Goal: Transaction & Acquisition: Purchase product/service

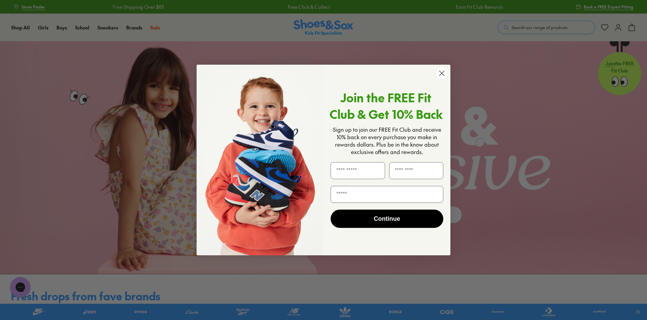
click at [445, 70] on circle "Close dialog" at bounding box center [441, 73] width 11 height 11
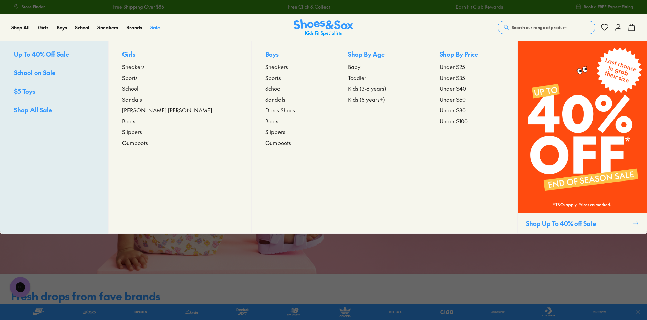
click at [158, 28] on span "Sale" at bounding box center [155, 27] width 10 height 7
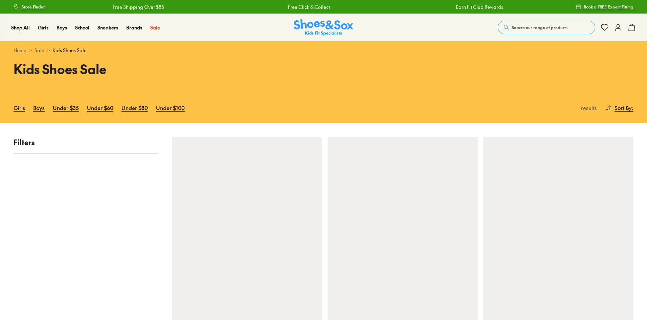
click at [626, 107] on span "Sort By" at bounding box center [623, 108] width 17 height 8
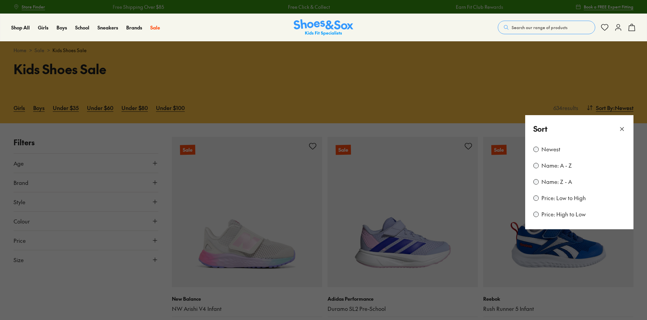
click at [558, 198] on label "Price: Low to High" at bounding box center [564, 197] width 44 height 7
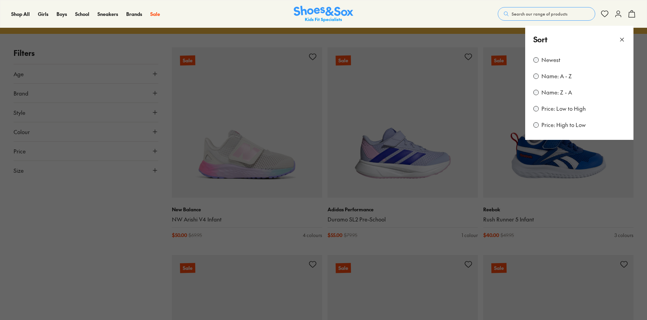
click at [626, 43] on div "Sort" at bounding box center [580, 39] width 108 height 27
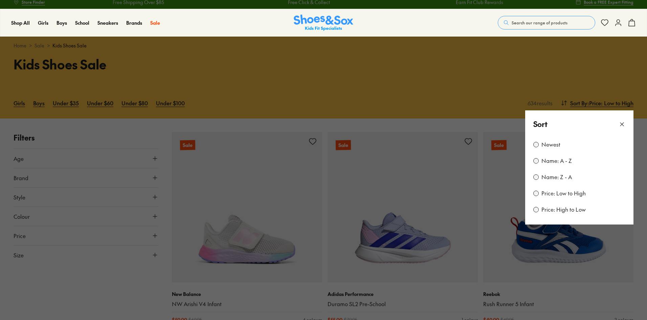
scroll to position [0, 0]
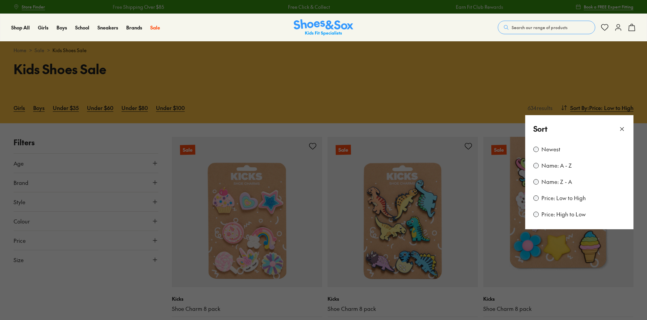
click at [622, 129] on use at bounding box center [622, 128] width 3 height 3
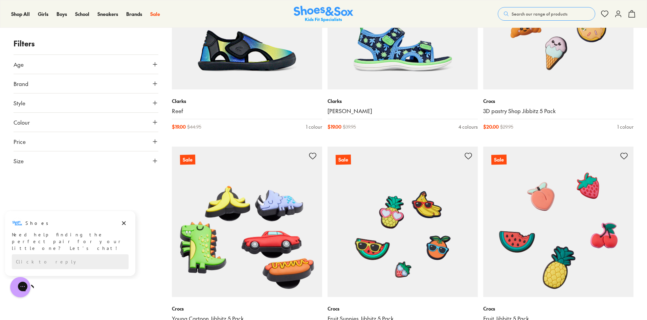
scroll to position [1986, 0]
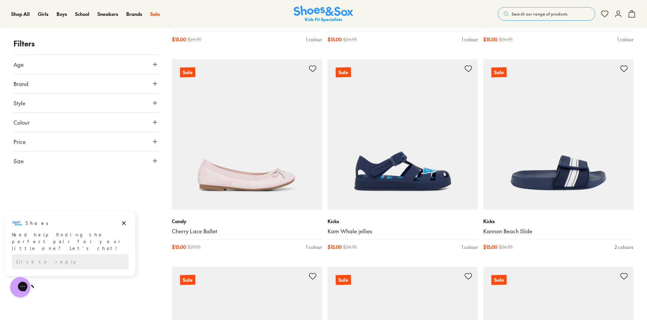
scroll to position [1121, 0]
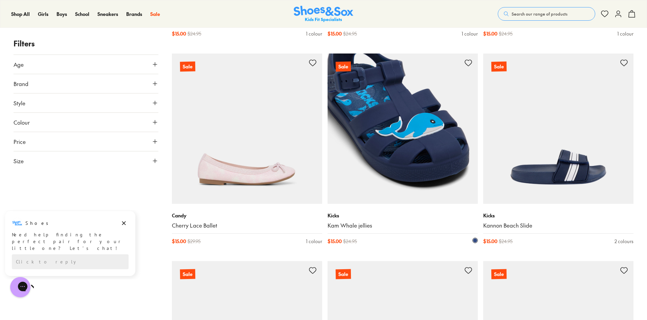
click at [434, 142] on img at bounding box center [403, 129] width 150 height 150
